Goal: Complete application form

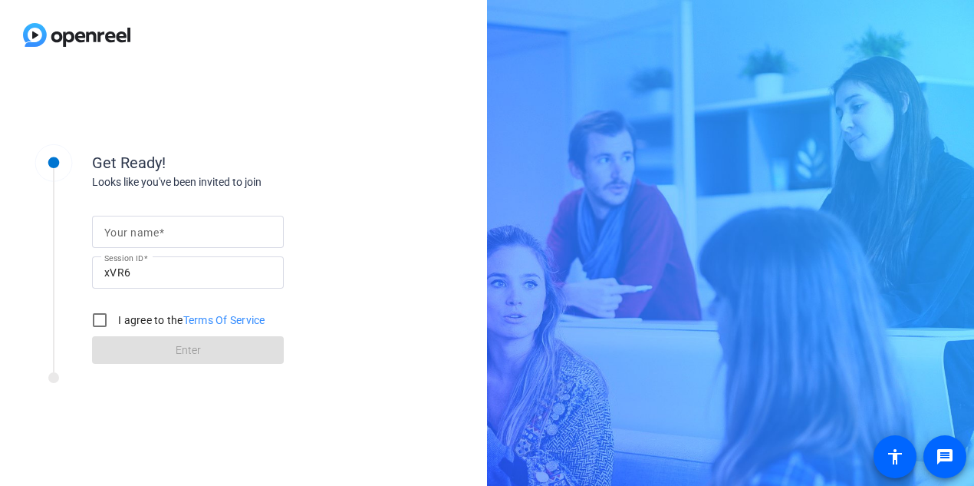
click at [157, 231] on mat-label "Your name" at bounding box center [131, 232] width 54 height 12
click at [157, 231] on input "Your name" at bounding box center [187, 231] width 167 height 18
type input "[PERSON_NAME]"
click at [100, 322] on input "I agree to the Terms Of Service" at bounding box center [99, 320] width 31 height 31
checkbox input "true"
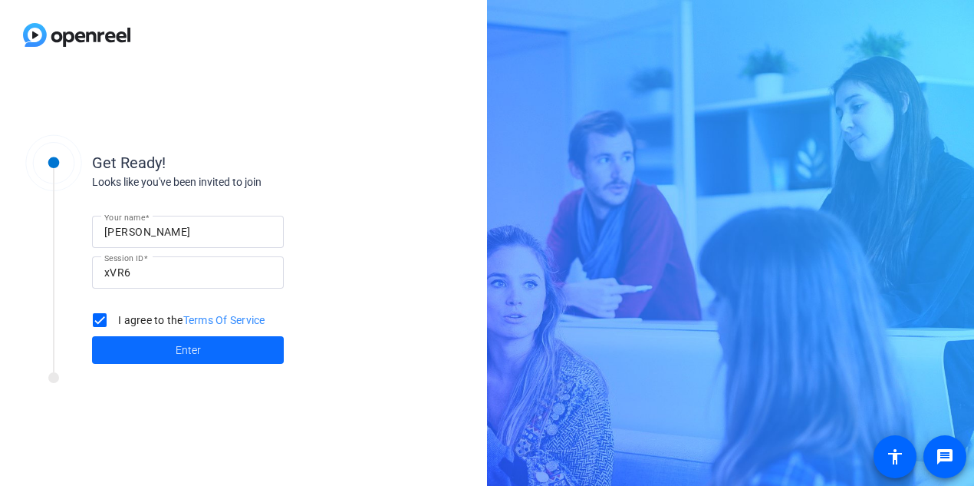
click at [180, 352] on span "Enter" at bounding box center [188, 350] width 25 height 16
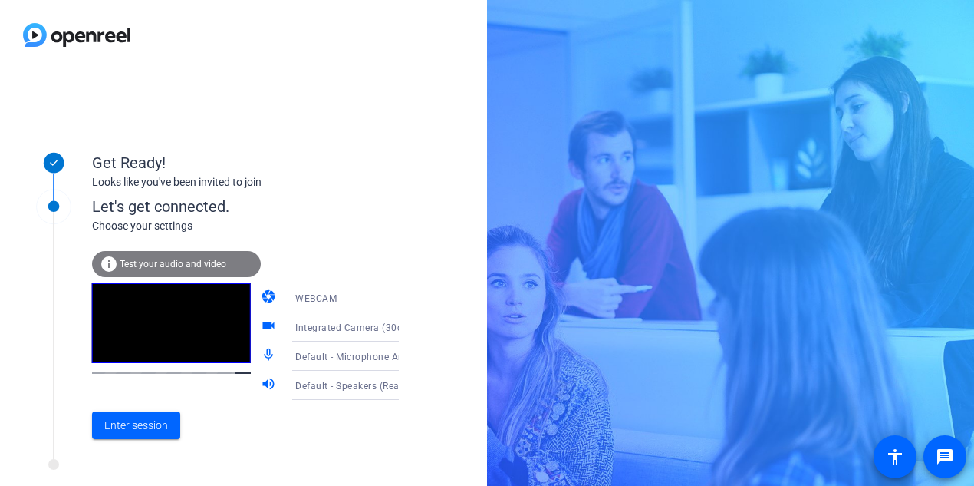
click at [410, 298] on icon at bounding box center [414, 298] width 8 height 4
click at [381, 298] on div at bounding box center [487, 243] width 974 height 486
click at [405, 325] on icon at bounding box center [414, 327] width 18 height 18
click at [382, 325] on div at bounding box center [487, 243] width 974 height 486
click at [121, 424] on span "Enter session" at bounding box center [136, 425] width 64 height 16
